Goal: Information Seeking & Learning: Learn about a topic

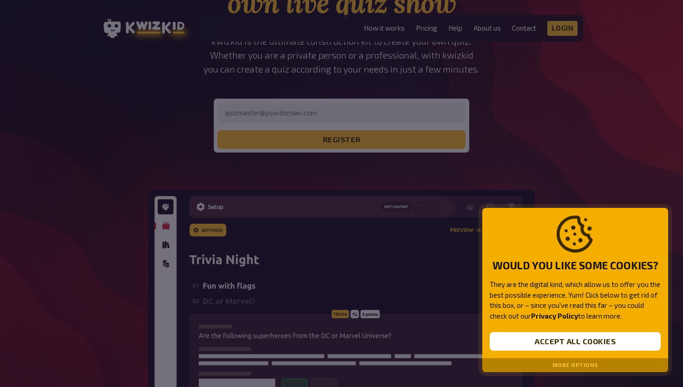
scroll to position [235, 0]
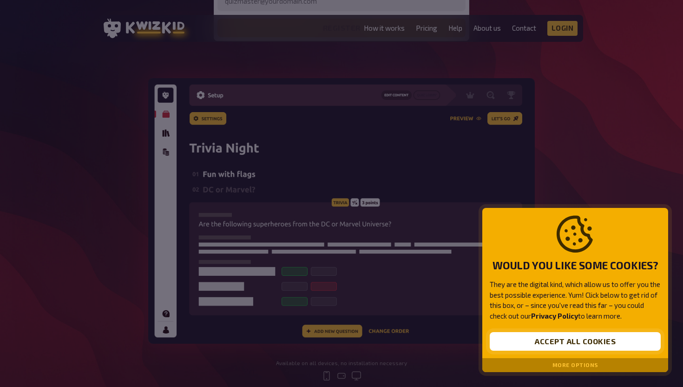
click at [559, 338] on button "Accept all cookies" at bounding box center [575, 341] width 171 height 19
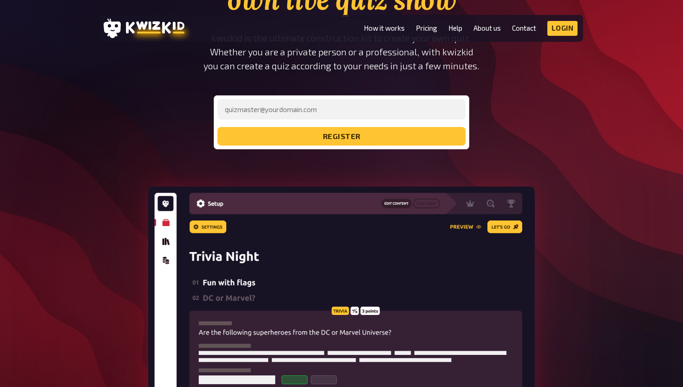
scroll to position [0, 0]
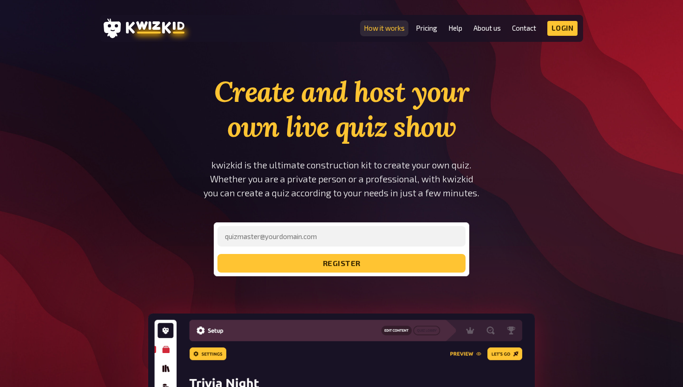
click at [391, 26] on link "How it works" at bounding box center [384, 28] width 41 height 8
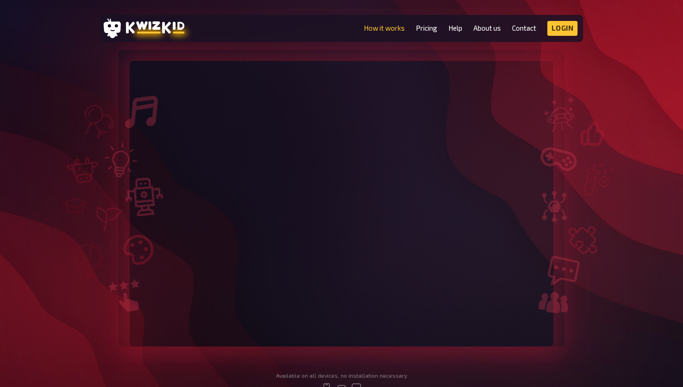
scroll to position [108, 0]
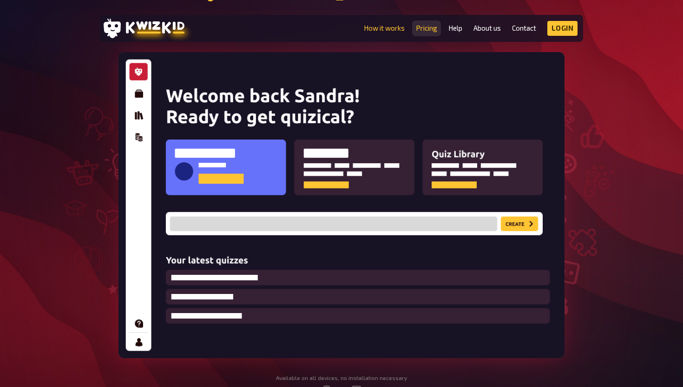
click at [431, 29] on link "Pricing" at bounding box center [426, 28] width 21 height 8
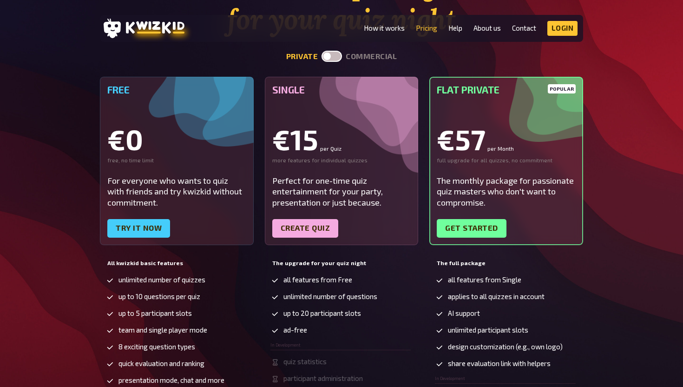
scroll to position [123, 0]
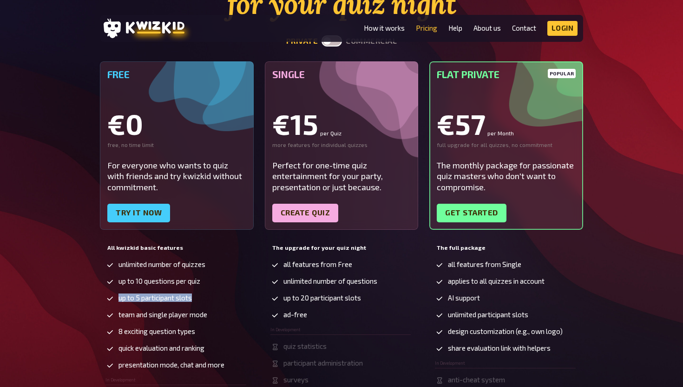
drag, startPoint x: 225, startPoint y: 299, endPoint x: 100, endPoint y: 294, distance: 124.2
click at [100, 294] on div "All kwizkid basic features unlimited number of quizzes up to 10 questions per q…" at bounding box center [177, 329] width 154 height 176
drag, startPoint x: 213, startPoint y: 283, endPoint x: 114, endPoint y: 276, distance: 99.3
click at [114, 276] on ul "unlimited number of quizzes up to 10 questions per quiz up to 5 participant slo…" at bounding box center [176, 330] width 141 height 141
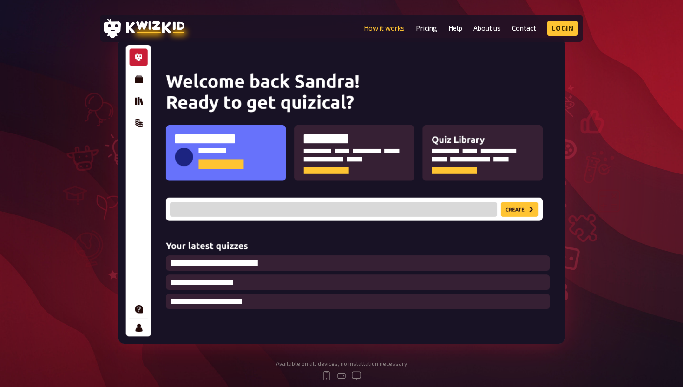
scroll to position [108, 0]
